Goal: Check status: Check status

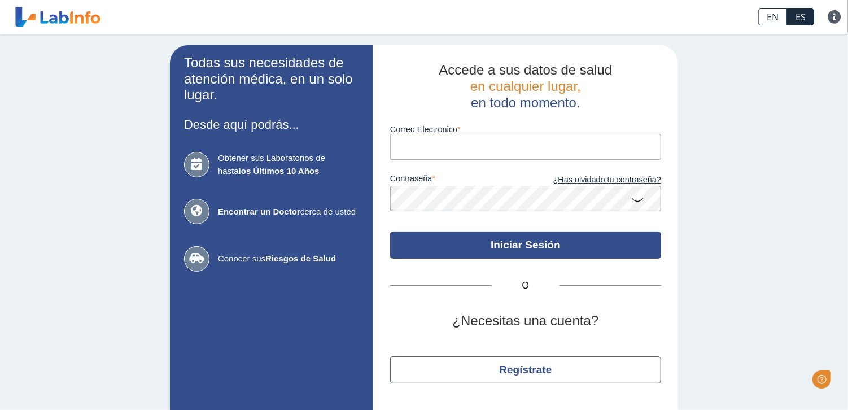
type input "[EMAIL_ADDRESS][DOMAIN_NAME]"
click at [549, 253] on button "Iniciar Sesión" at bounding box center [525, 244] width 271 height 27
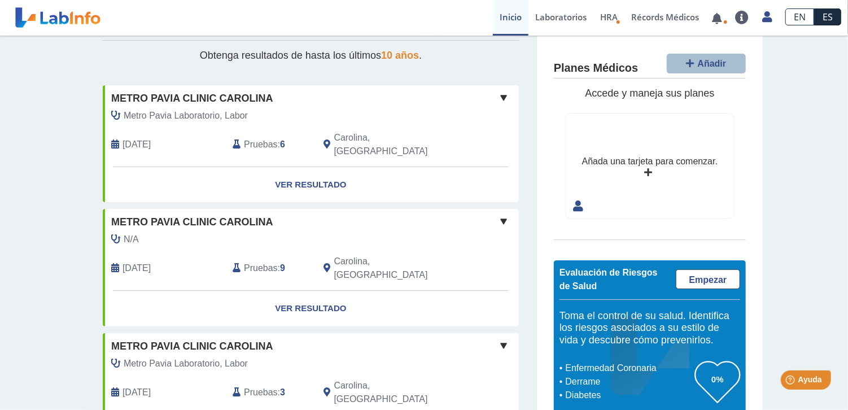
scroll to position [55, 0]
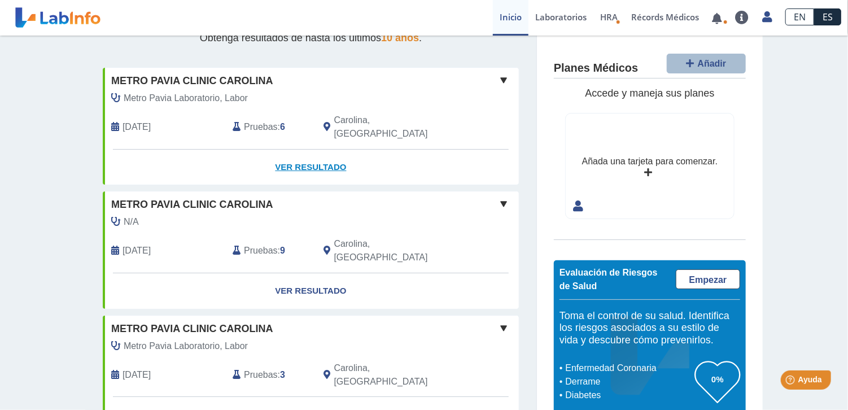
click at [302, 151] on link "Ver Resultado" at bounding box center [311, 168] width 416 height 36
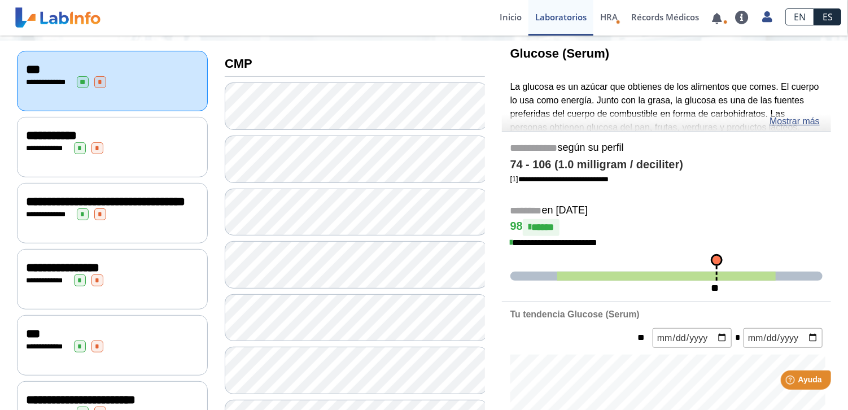
scroll to position [138, 0]
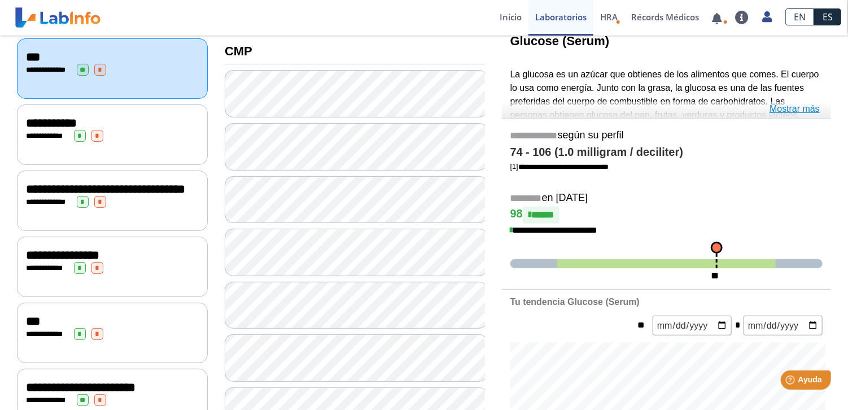
click at [798, 107] on link "Mostrar más" at bounding box center [794, 109] width 50 height 14
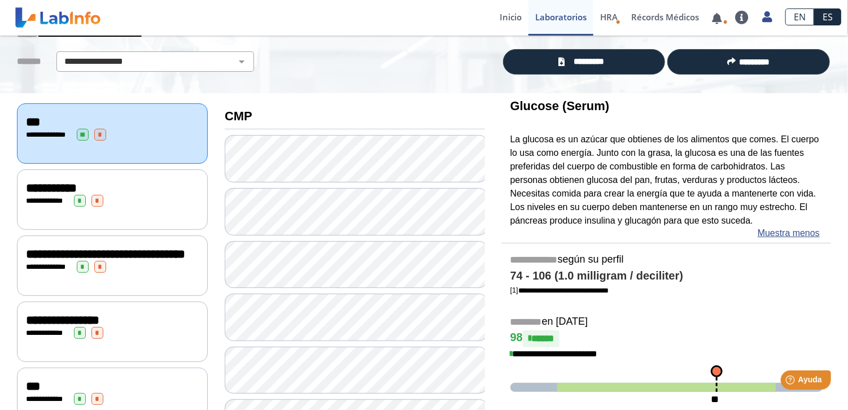
scroll to position [67, 0]
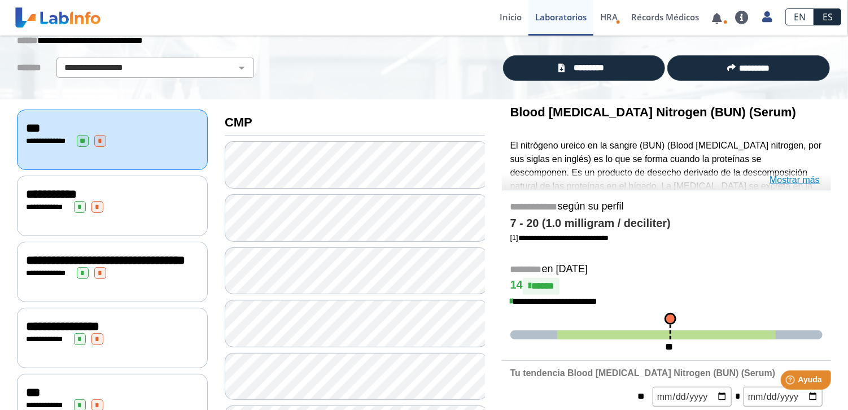
click at [790, 178] on link "Mostrar más" at bounding box center [794, 180] width 50 height 14
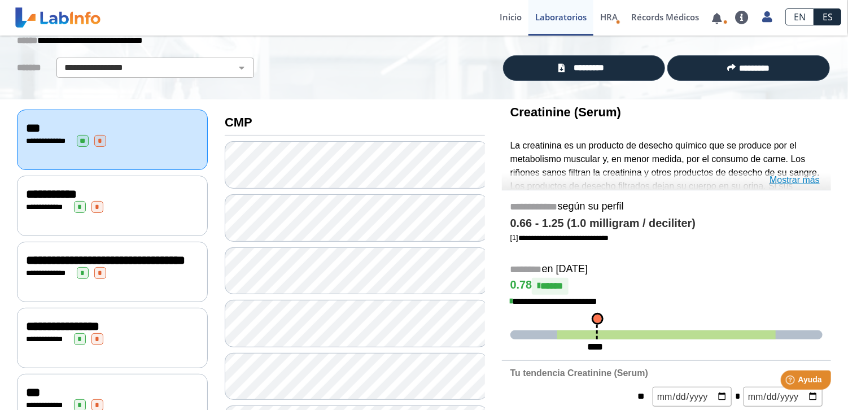
click at [791, 178] on link "Mostrar más" at bounding box center [794, 180] width 50 height 14
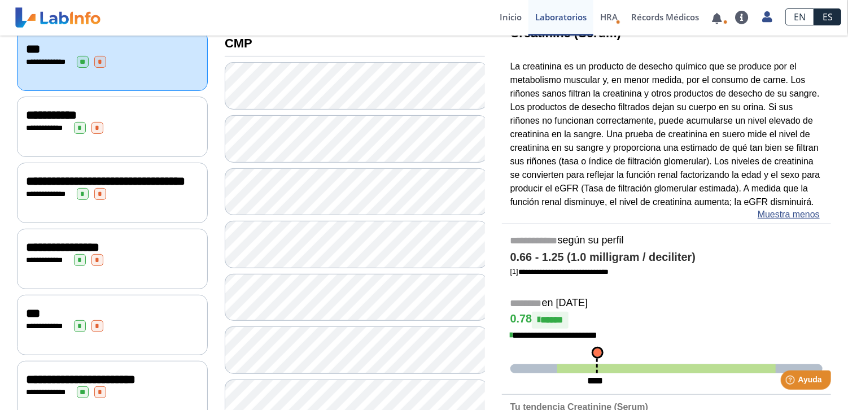
scroll to position [170, 0]
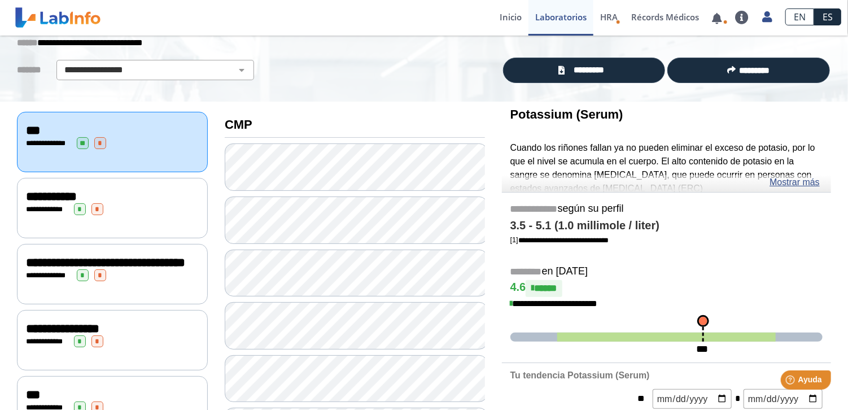
scroll to position [68, 0]
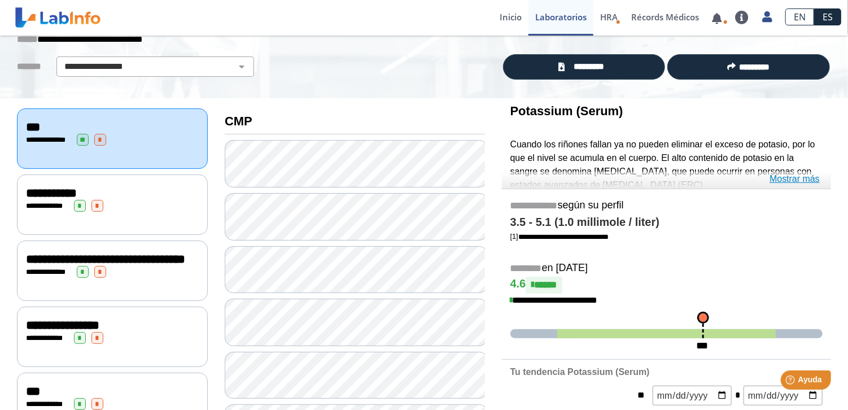
click at [787, 177] on link "Mostrar más" at bounding box center [794, 179] width 50 height 14
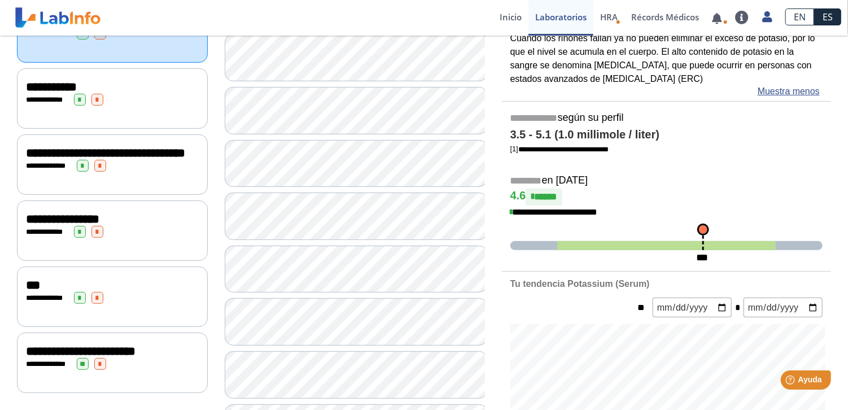
scroll to position [183, 0]
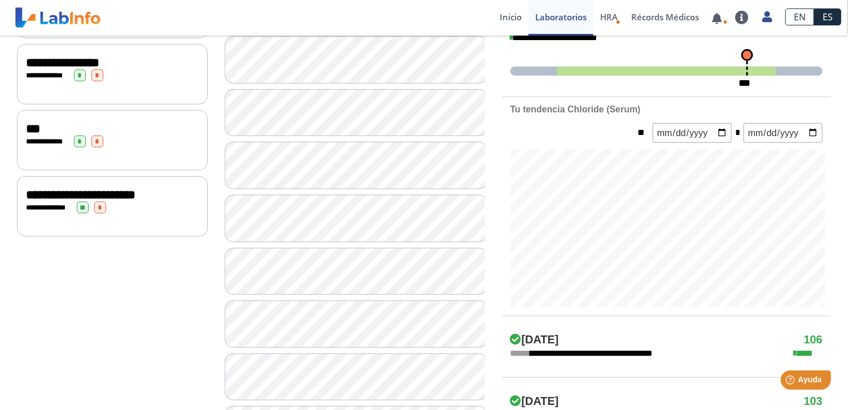
scroll to position [364, 0]
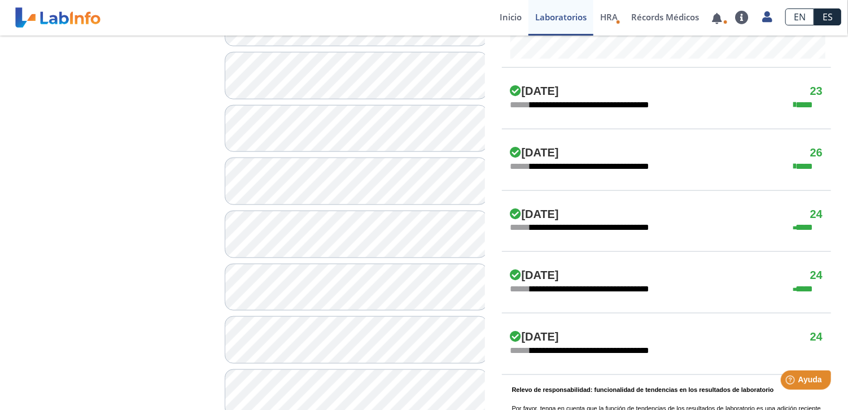
scroll to position [565, 0]
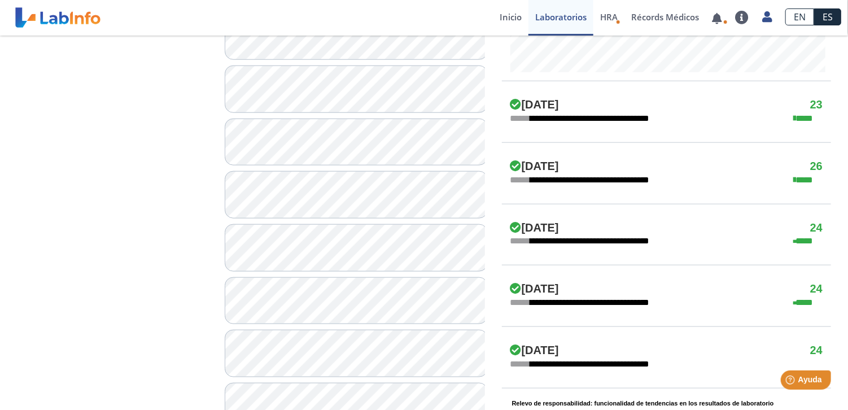
click at [533, 227] on h4 "[DATE]" at bounding box center [534, 228] width 49 height 14
click at [798, 240] on icon at bounding box center [794, 241] width 9 height 2
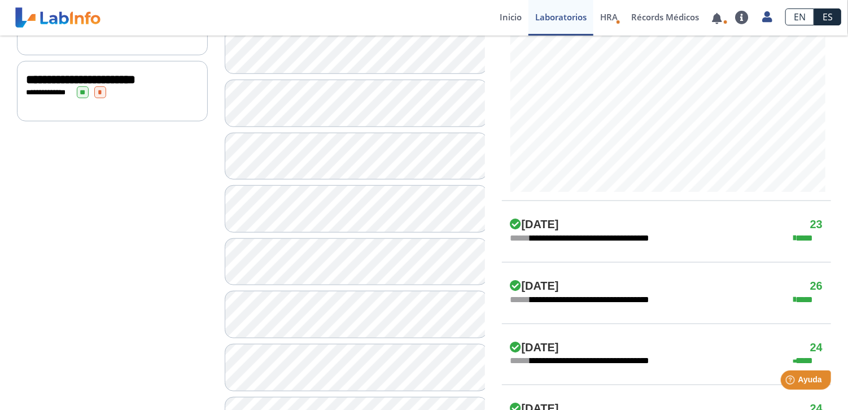
scroll to position [444, 0]
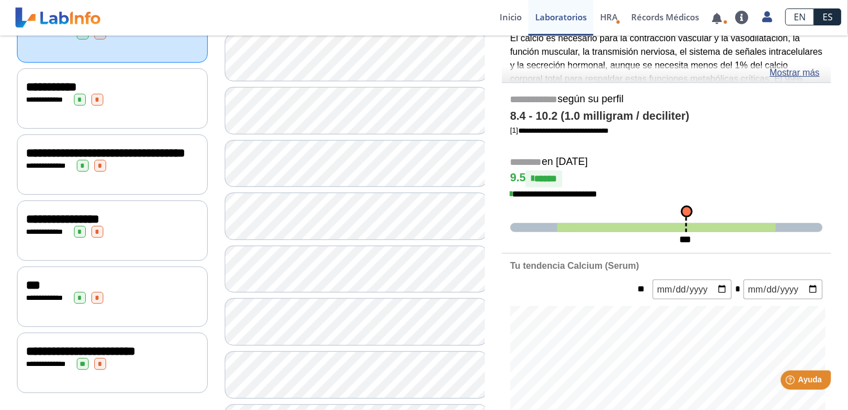
scroll to position [124, 0]
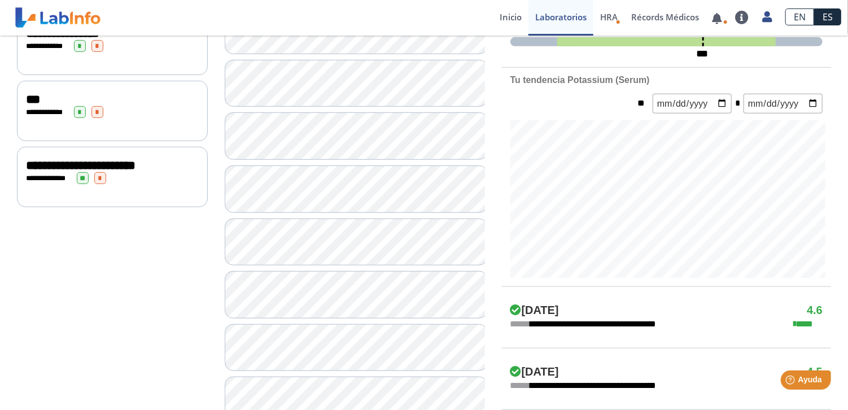
scroll to position [381, 0]
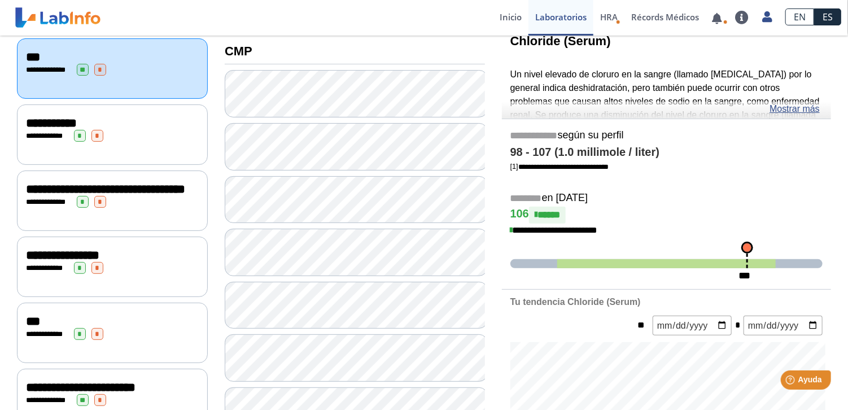
scroll to position [137, 0]
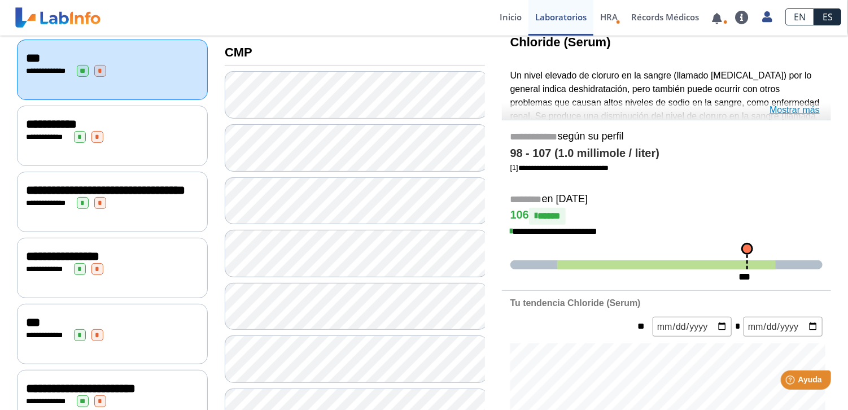
click at [795, 105] on link "Mostrar más" at bounding box center [794, 110] width 50 height 14
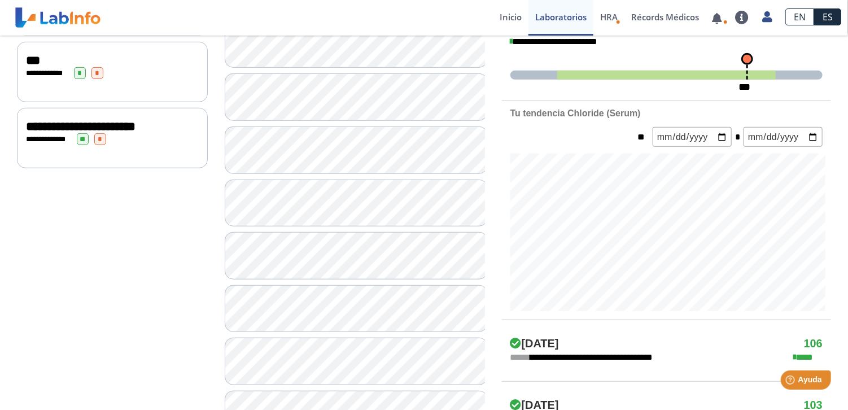
scroll to position [394, 0]
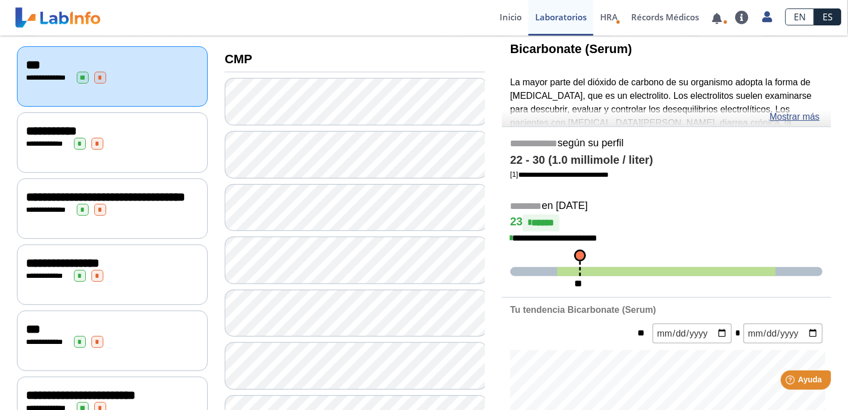
scroll to position [96, 0]
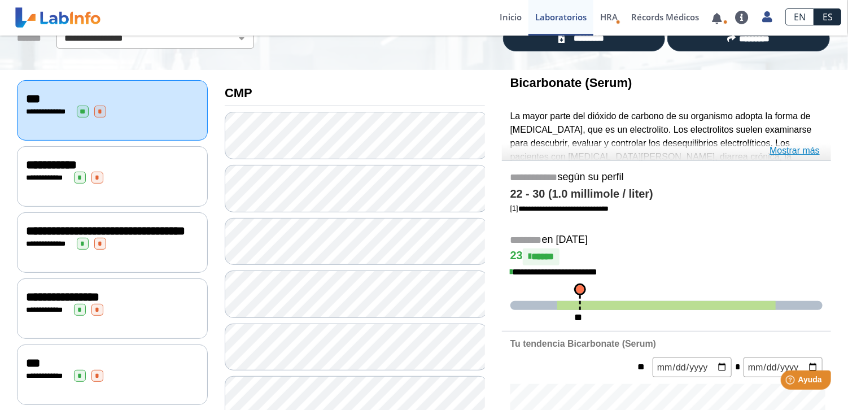
click at [789, 148] on link "Mostrar más" at bounding box center [794, 151] width 50 height 14
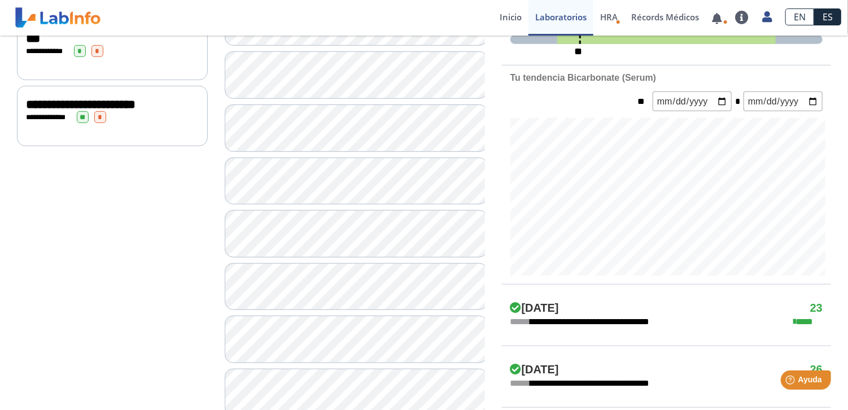
scroll to position [431, 0]
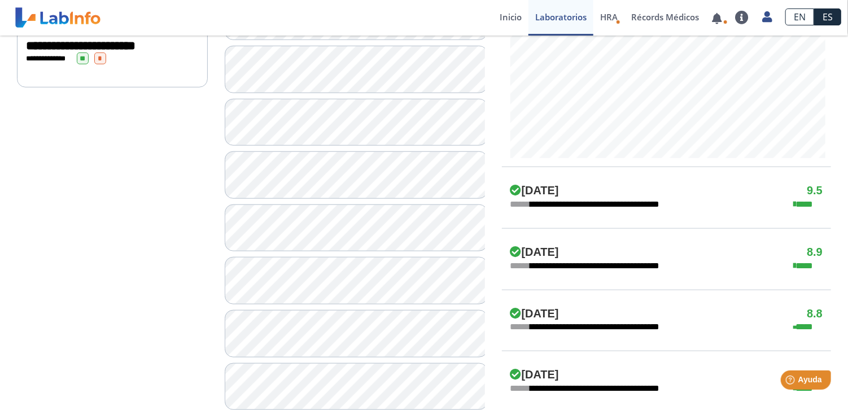
scroll to position [487, 0]
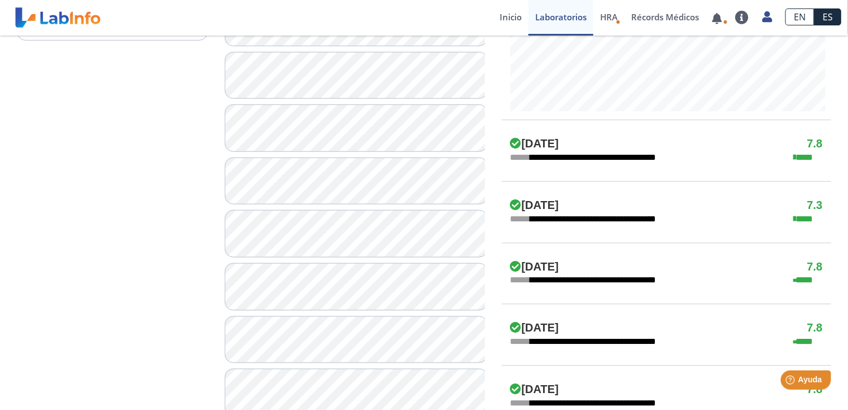
scroll to position [529, 0]
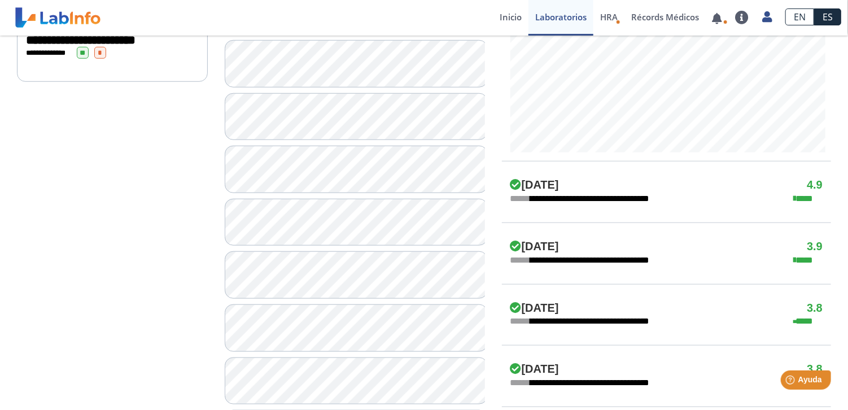
scroll to position [546, 0]
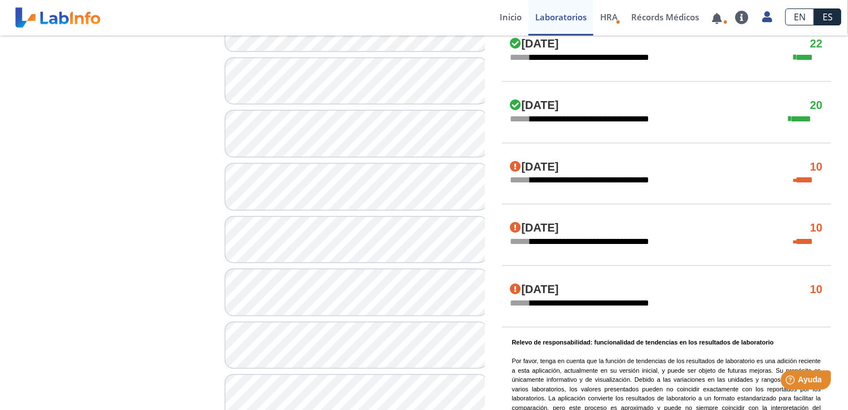
scroll to position [628, 0]
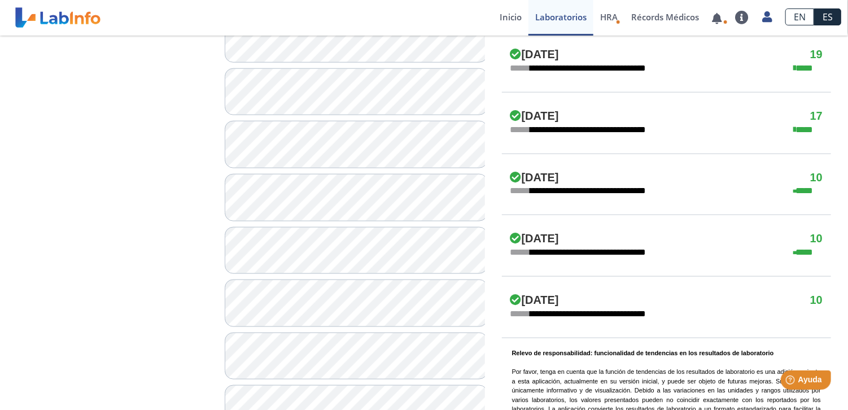
scroll to position [687, 0]
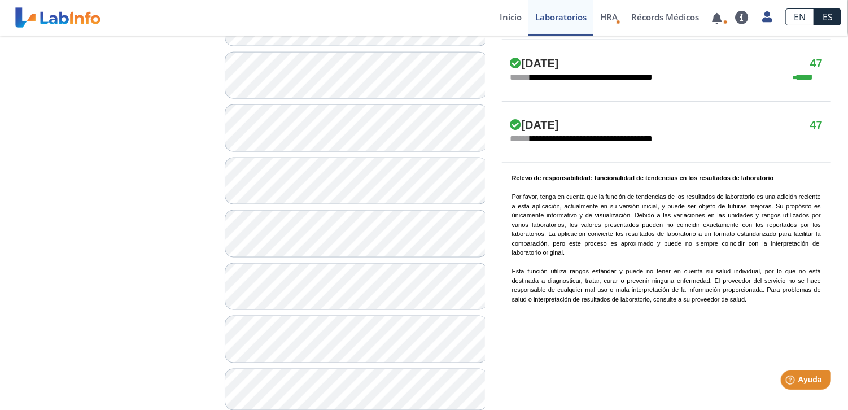
scroll to position [818, 0]
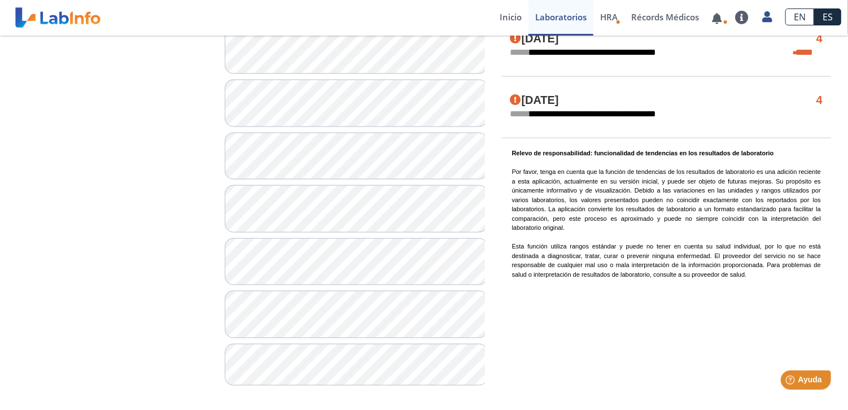
scroll to position [818, 0]
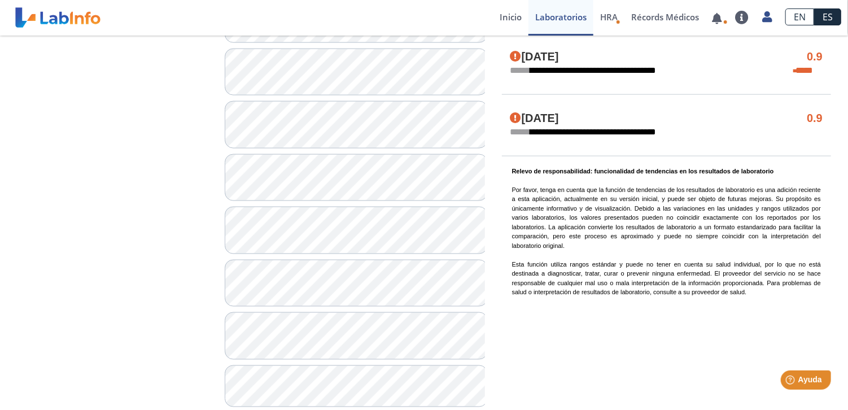
scroll to position [818, 0]
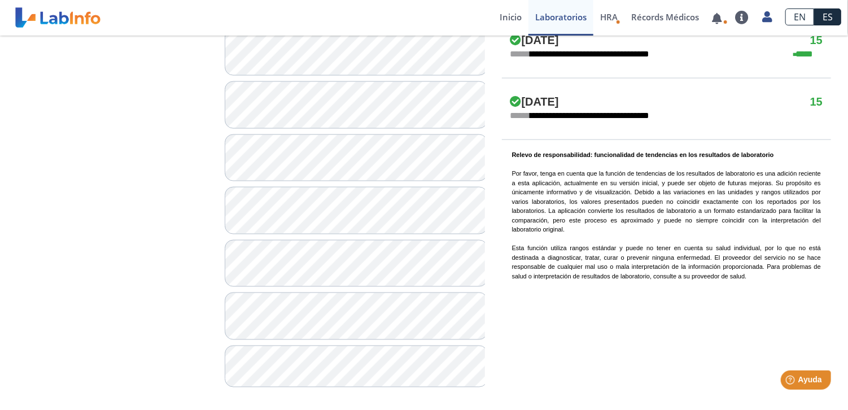
scroll to position [818, 0]
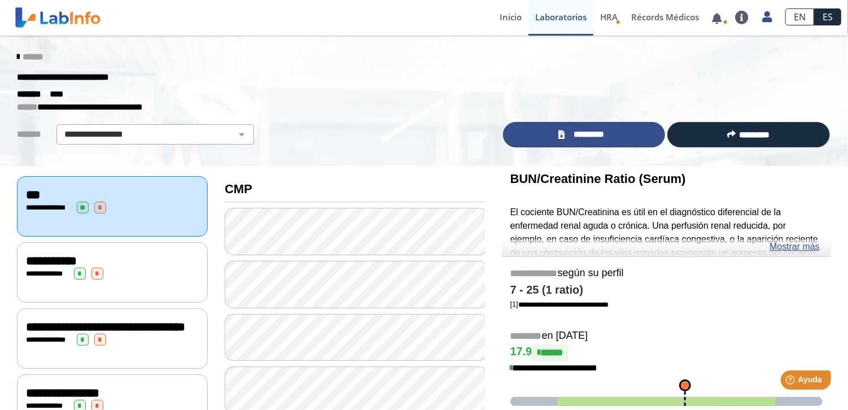
click at [586, 137] on span "*********" at bounding box center [588, 134] width 41 height 13
